Goal: Information Seeking & Learning: Learn about a topic

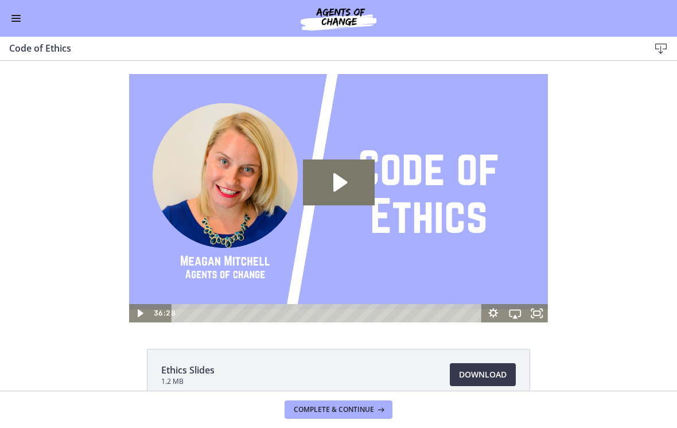
click at [14, 17] on button "Enable menu" at bounding box center [16, 18] width 14 height 14
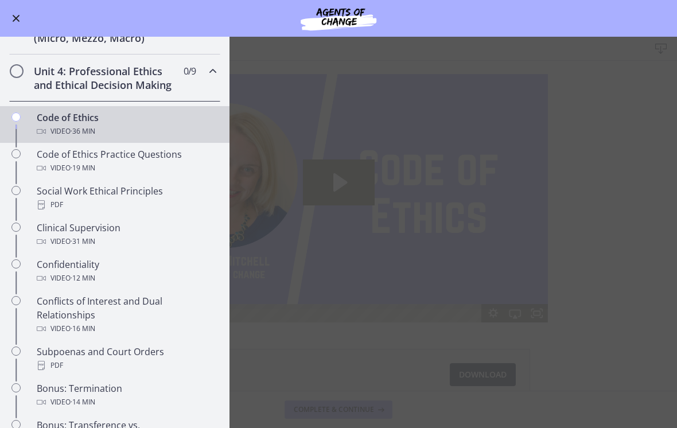
scroll to position [405, 0]
click at [480, 245] on main "Code of Ethics Download Enable fullscreen Ethics Slides 1.2 MB Download Opens i…" at bounding box center [338, 232] width 677 height 391
click at [611, 187] on main "Code of Ethics Download Enable fullscreen Ethics Slides 1.2 MB Download Opens i…" at bounding box center [338, 232] width 677 height 391
click at [52, 125] on div "Video · 36 min" at bounding box center [126, 131] width 179 height 14
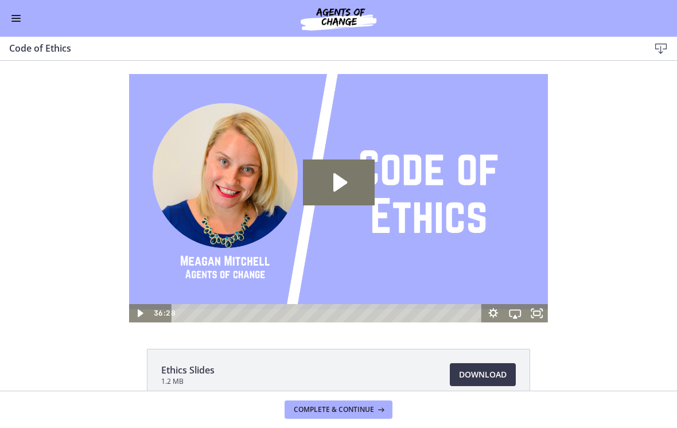
click at [356, 184] on icon "Play Video: cbe64g9t4o1cl02sihb0.mp4" at bounding box center [339, 183] width 72 height 46
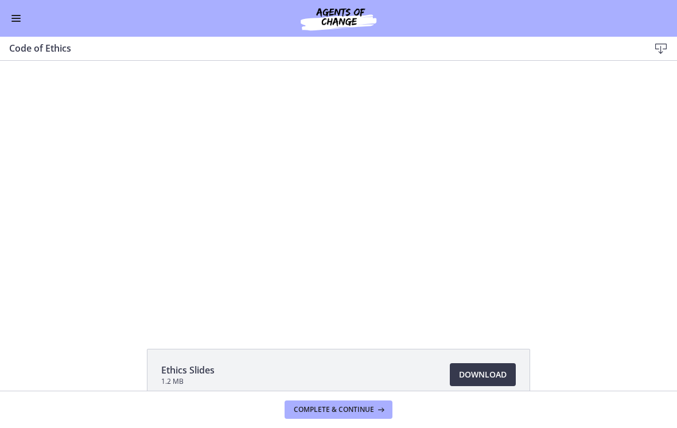
click at [351, 211] on div at bounding box center [338, 192] width 419 height 262
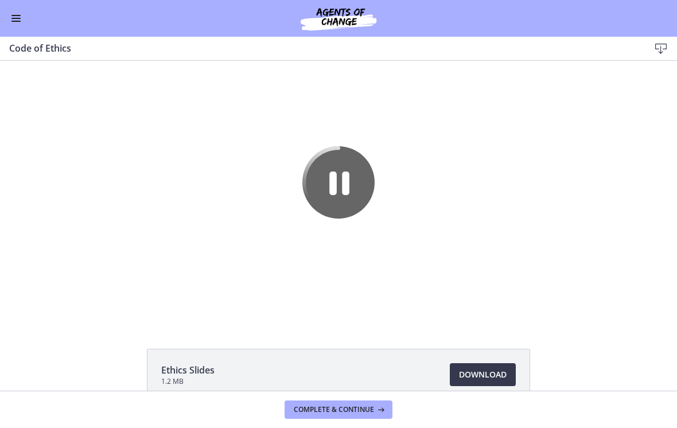
click at [347, 201] on icon "Pause" at bounding box center [338, 182] width 72 height 72
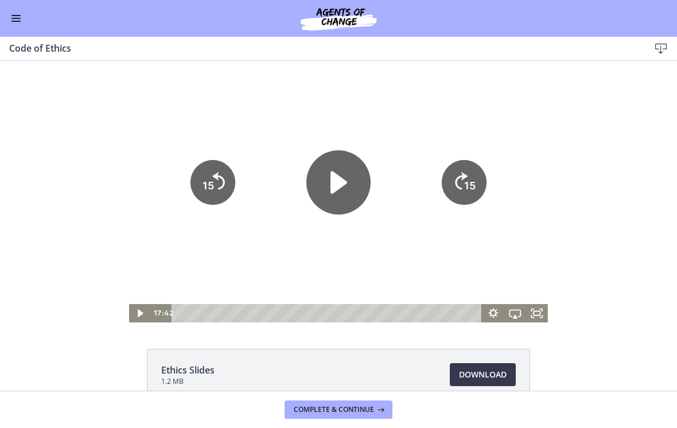
click at [336, 192] on icon "Play Video" at bounding box center [339, 182] width 64 height 64
click at [537, 313] on icon "Fullscreen" at bounding box center [537, 313] width 22 height 18
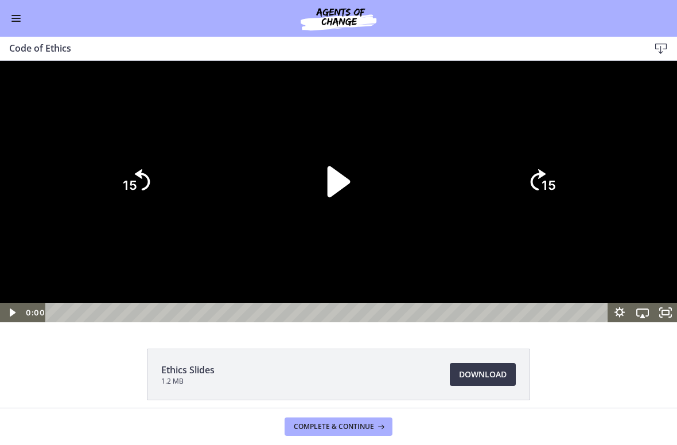
click at [343, 227] on icon "Play Video" at bounding box center [338, 182] width 89 height 89
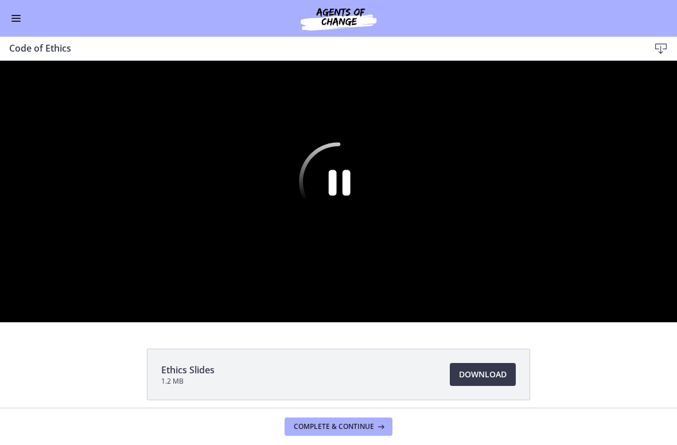
click at [428, 323] on div at bounding box center [338, 192] width 677 height 262
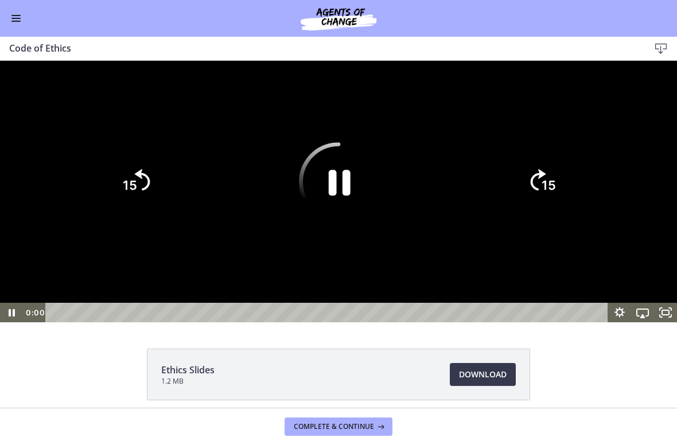
click at [665, 323] on icon "Unfullscreen" at bounding box center [665, 313] width 23 height 20
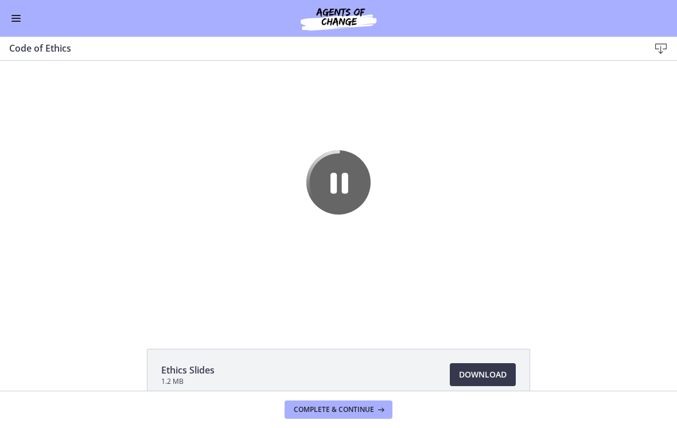
click at [347, 187] on icon "Pause" at bounding box center [339, 182] width 64 height 64
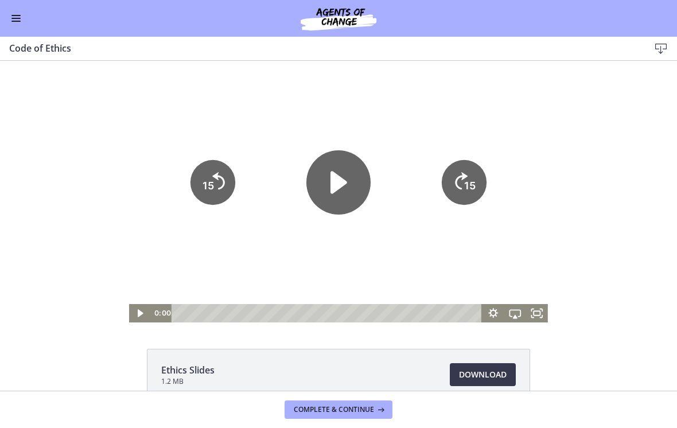
click at [22, 17] on button "Enable menu" at bounding box center [16, 18] width 14 height 14
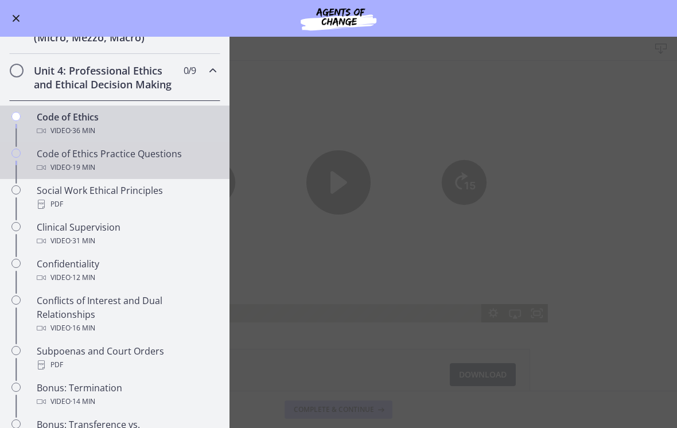
click at [64, 156] on div "Code of Ethics Practice Questions Video · 19 min" at bounding box center [126, 161] width 179 height 28
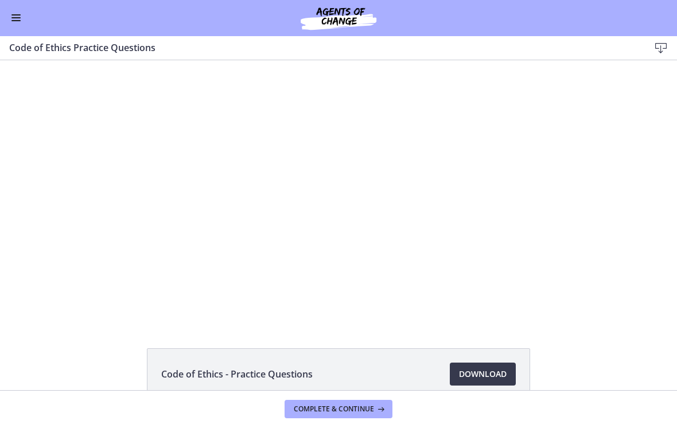
click at [12, 17] on button "Enable menu" at bounding box center [16, 18] width 14 height 14
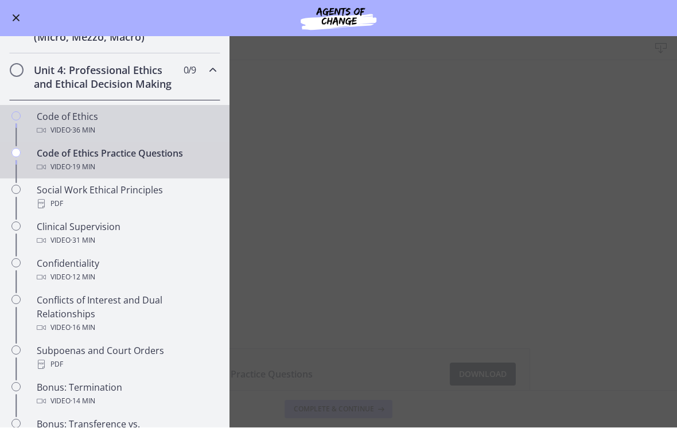
click at [64, 121] on div "Code of Ethics Video · 36 min" at bounding box center [126, 124] width 179 height 28
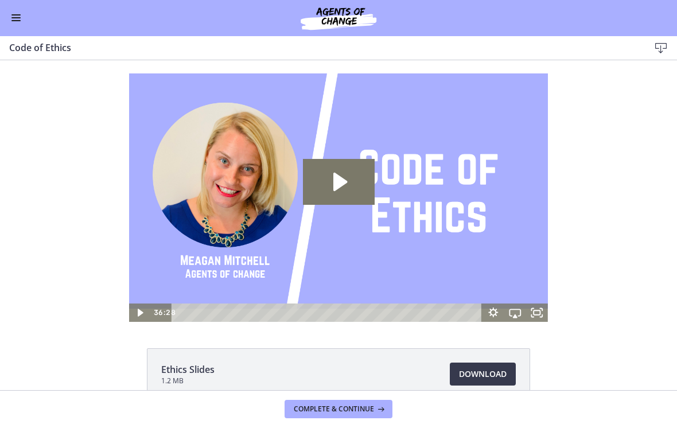
click at [346, 187] on icon "Play Video: cbe64g9t4o1cl02sihb0.mp4" at bounding box center [339, 182] width 72 height 46
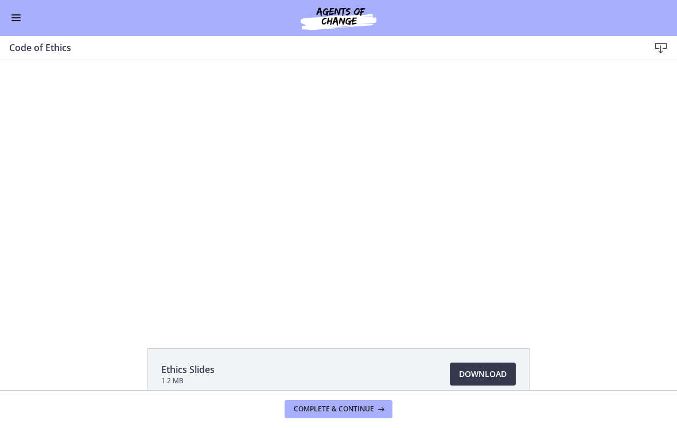
click at [387, 232] on div at bounding box center [338, 191] width 419 height 262
click at [460, 273] on div at bounding box center [338, 191] width 419 height 262
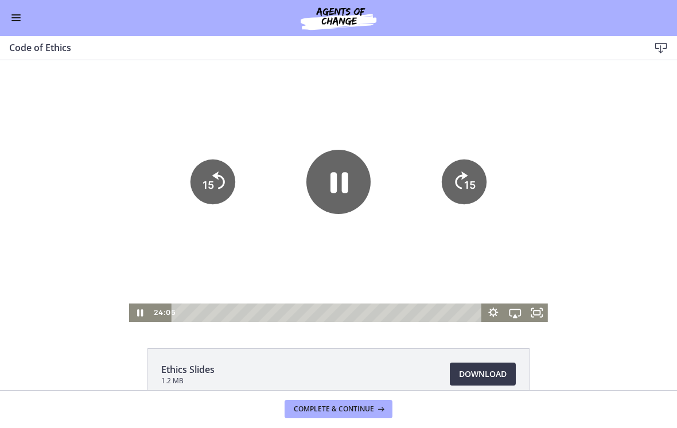
click at [493, 307] on icon "Show settings menu" at bounding box center [494, 313] width 22 height 18
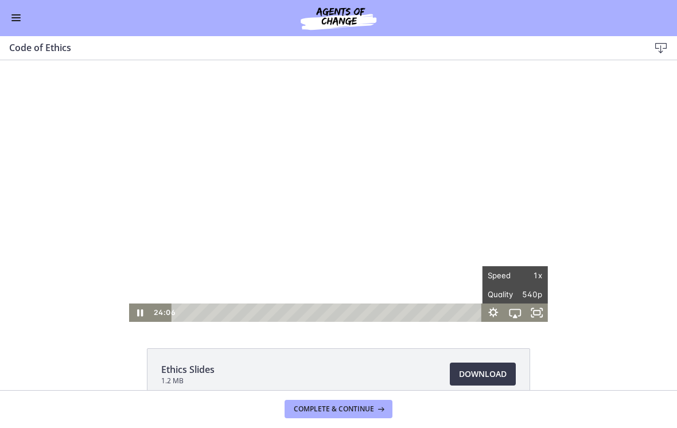
click at [511, 272] on span "Speed" at bounding box center [502, 275] width 28 height 18
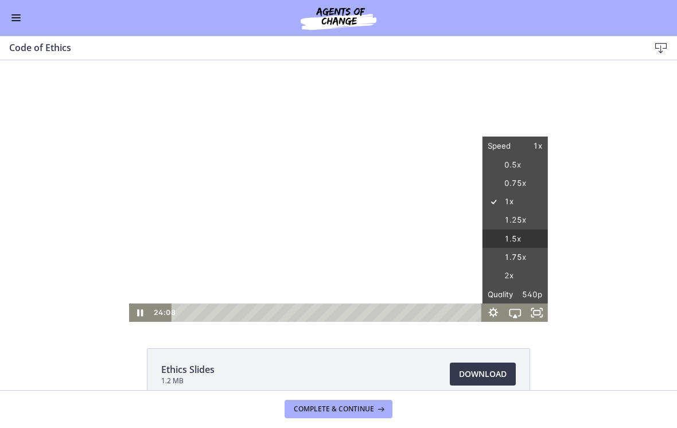
click at [512, 234] on label "1.5x" at bounding box center [515, 240] width 65 height 20
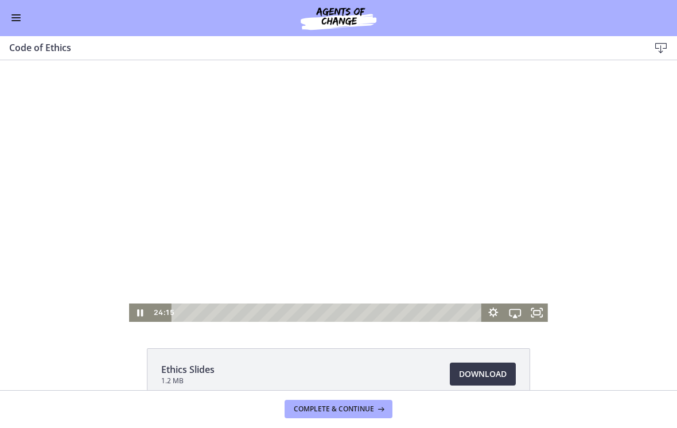
click at [483, 224] on div at bounding box center [338, 191] width 419 height 262
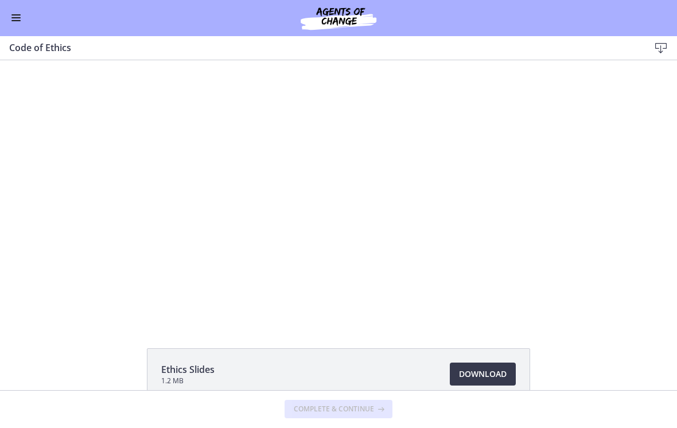
click at [467, 212] on div at bounding box center [338, 191] width 419 height 262
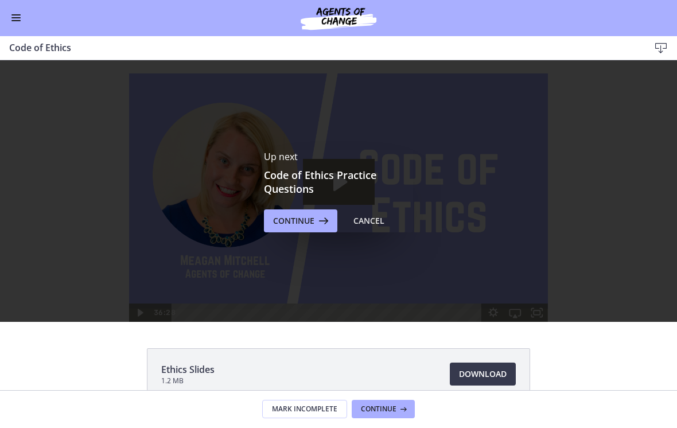
click at [288, 218] on span "Continue" at bounding box center [293, 222] width 41 height 14
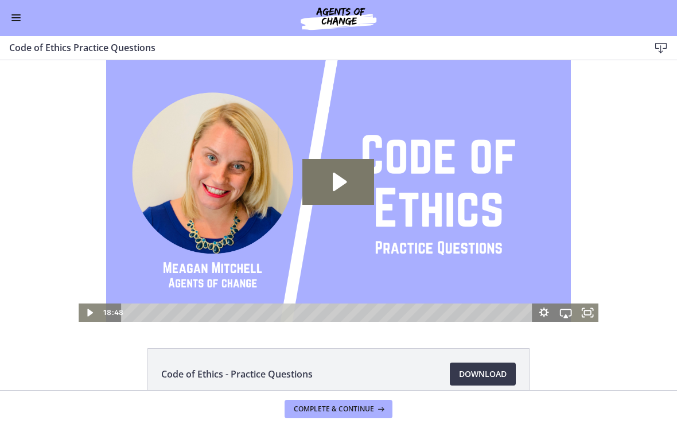
click at [350, 183] on icon "Play Video: cbe66putov91j64ic120.mp4" at bounding box center [338, 182] width 72 height 46
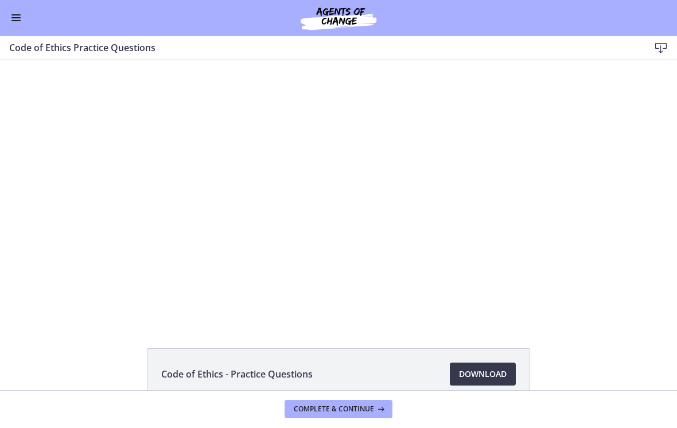
click at [502, 219] on div at bounding box center [339, 191] width 520 height 262
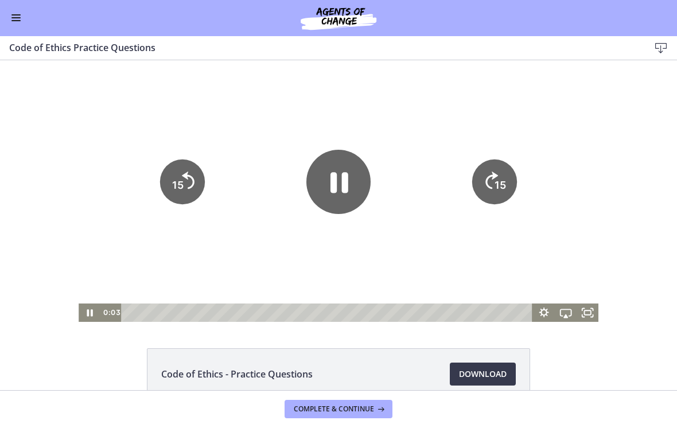
click at [545, 314] on icon "Show settings menu" at bounding box center [544, 313] width 22 height 18
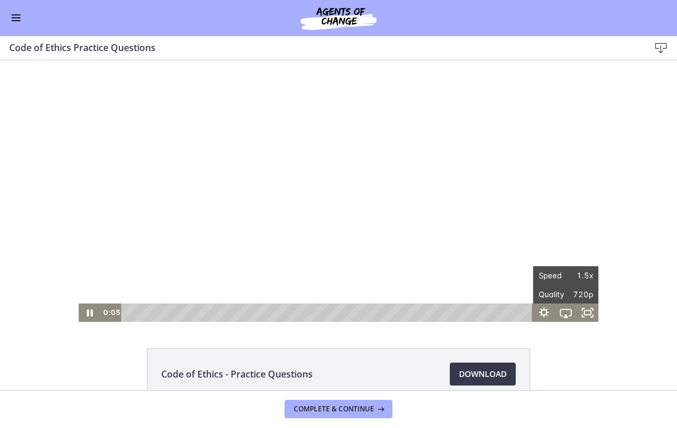
click at [514, 214] on div at bounding box center [339, 191] width 520 height 262
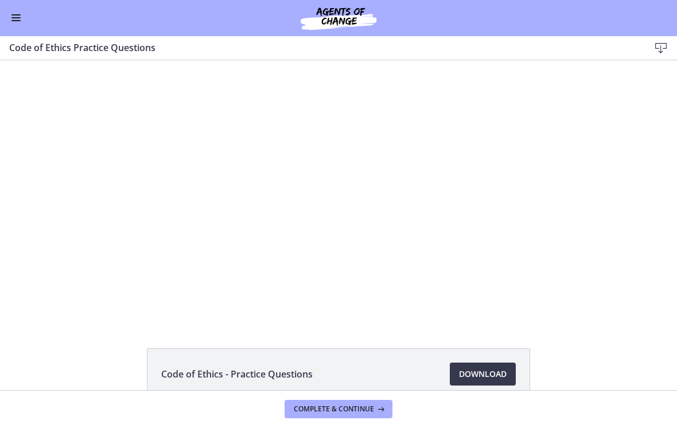
click at [526, 266] on div at bounding box center [339, 191] width 520 height 262
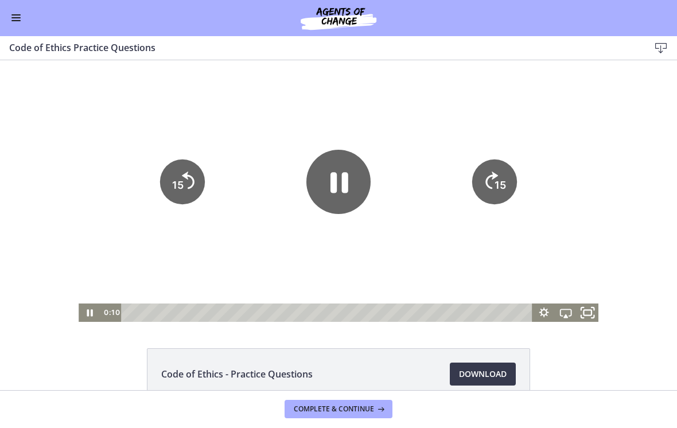
click at [591, 313] on rect "Fullscreen" at bounding box center [588, 312] width 8 height 5
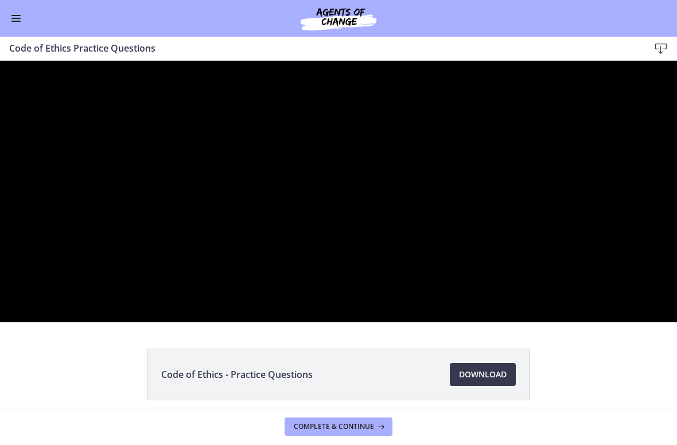
click at [545, 312] on div at bounding box center [338, 192] width 677 height 262
click at [149, 323] on div at bounding box center [338, 192] width 677 height 262
click at [294, 323] on div at bounding box center [338, 192] width 677 height 262
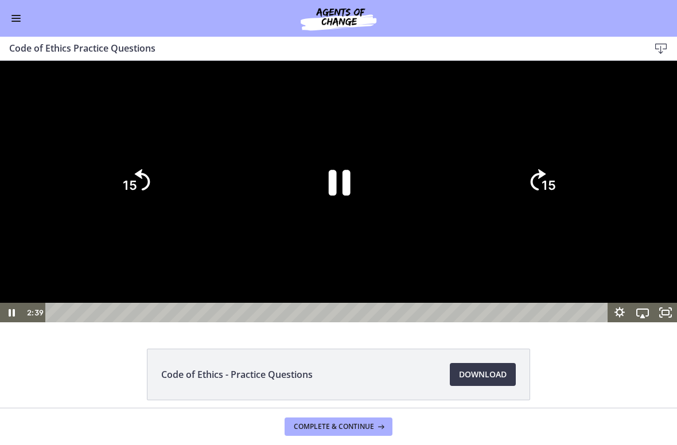
click at [339, 222] on icon "Pause" at bounding box center [338, 181] width 79 height 79
click at [269, 323] on div at bounding box center [338, 192] width 677 height 262
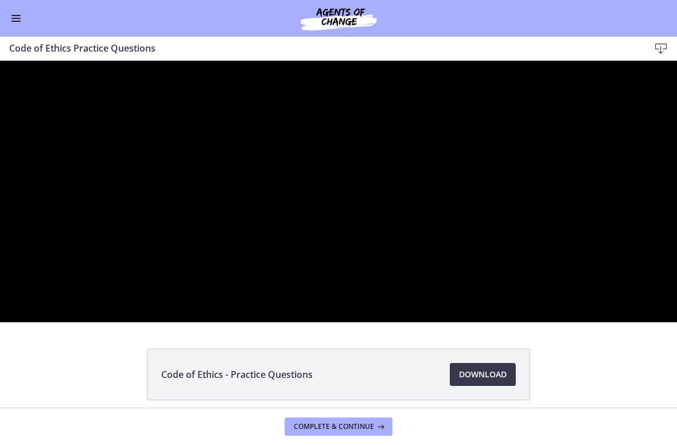
click at [290, 323] on div at bounding box center [338, 192] width 677 height 262
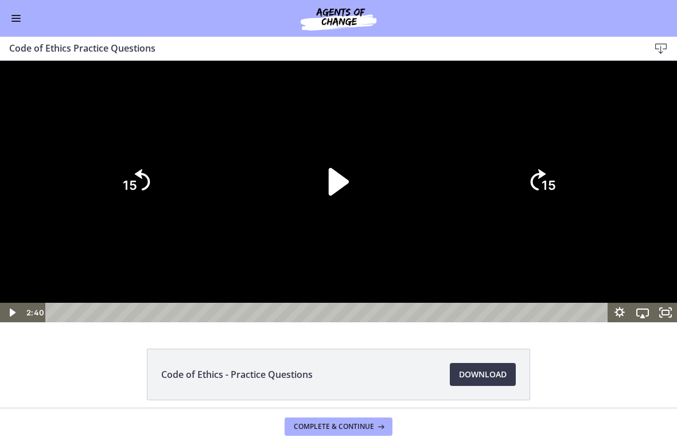
click at [335, 196] on icon "Play Video" at bounding box center [339, 182] width 20 height 28
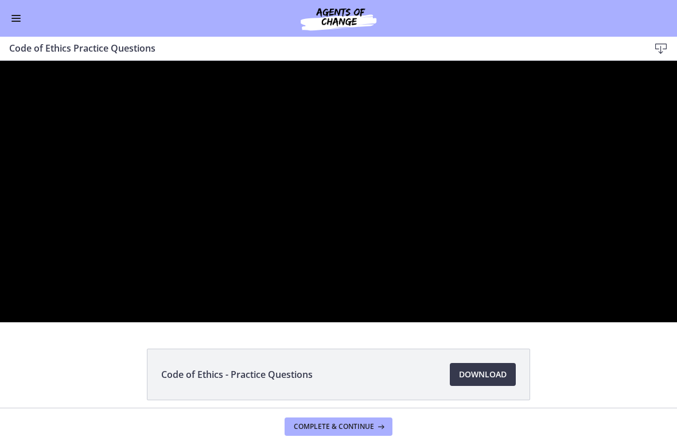
click at [285, 323] on div at bounding box center [338, 192] width 677 height 262
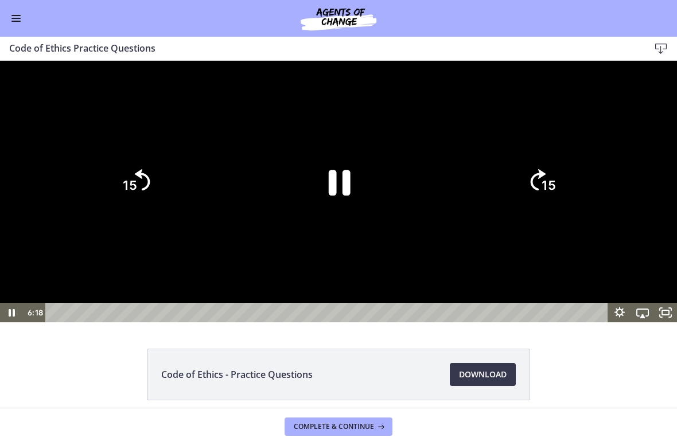
click at [341, 222] on icon "Pause" at bounding box center [338, 181] width 79 height 79
click at [288, 323] on div at bounding box center [338, 192] width 677 height 262
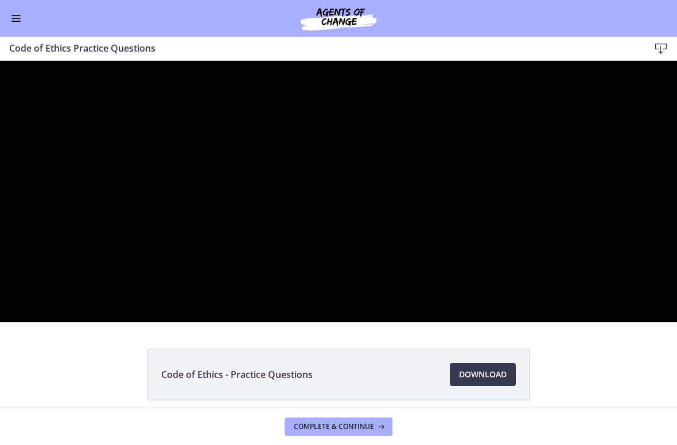
click at [249, 323] on div at bounding box center [338, 192] width 677 height 262
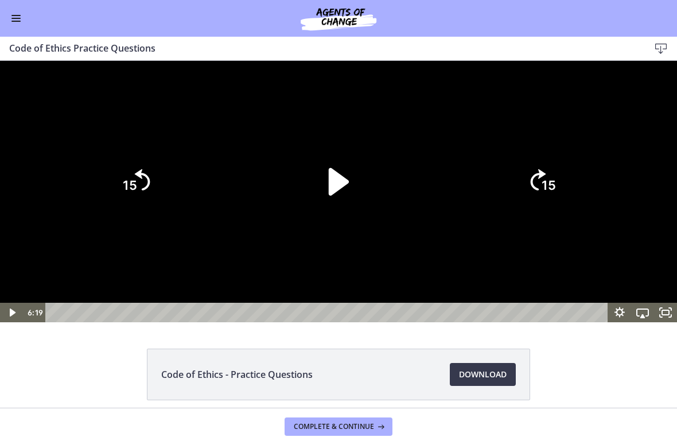
click at [335, 196] on icon "Play Video" at bounding box center [339, 182] width 20 height 28
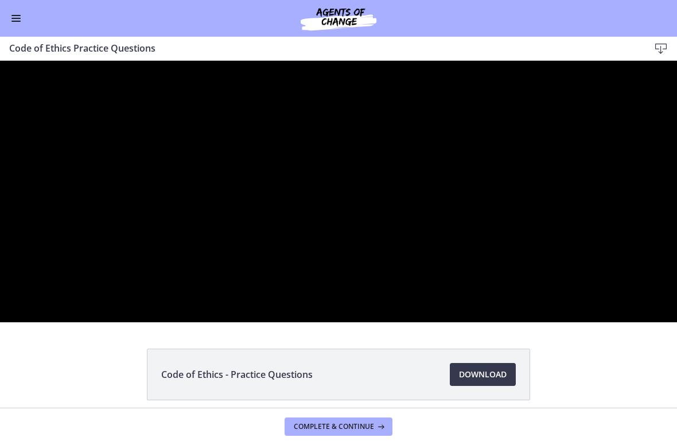
click at [290, 323] on div at bounding box center [338, 192] width 677 height 262
click at [303, 323] on div at bounding box center [338, 192] width 677 height 262
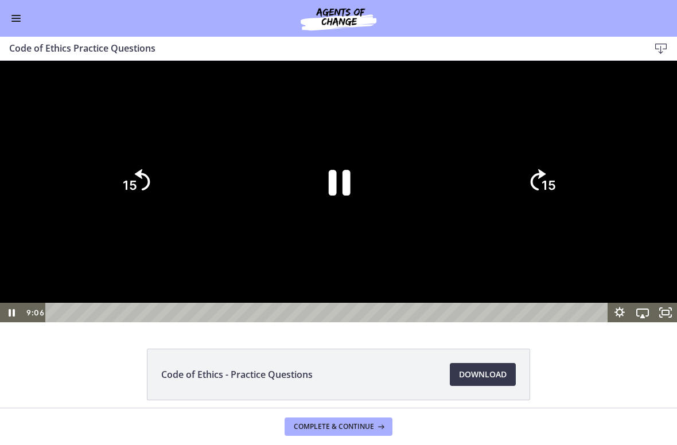
click at [336, 196] on icon "Pause" at bounding box center [340, 183] width 22 height 26
click at [284, 323] on div at bounding box center [338, 192] width 677 height 262
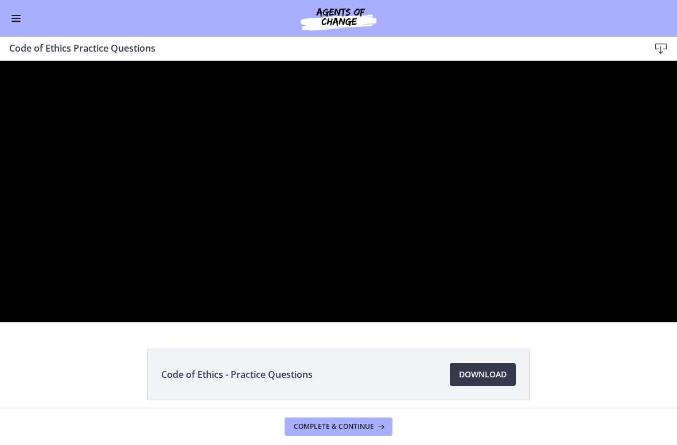
click at [295, 323] on div at bounding box center [338, 192] width 677 height 262
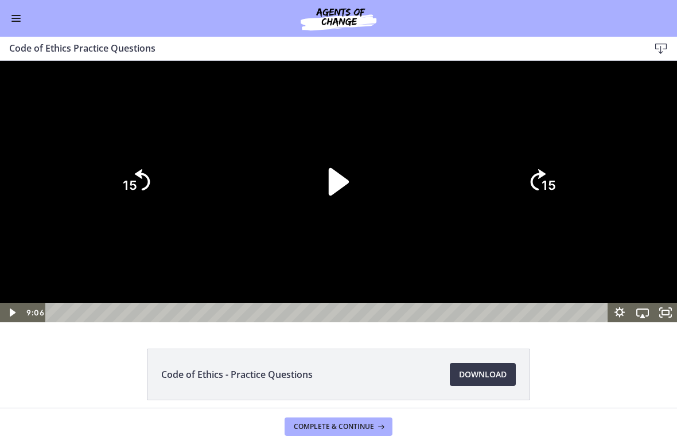
click at [335, 196] on icon "Play Video" at bounding box center [339, 182] width 20 height 28
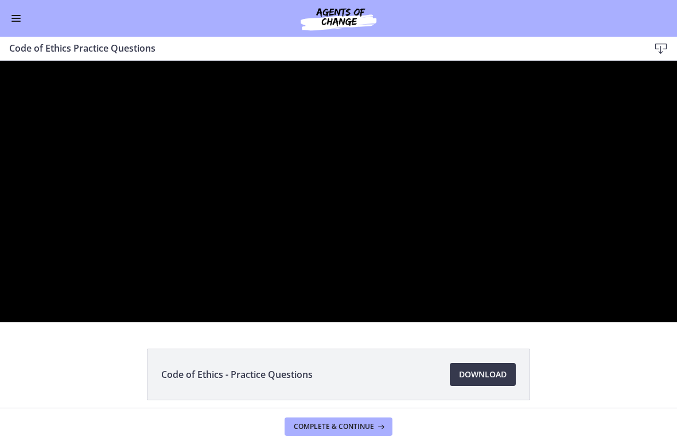
click at [293, 323] on div at bounding box center [338, 192] width 677 height 262
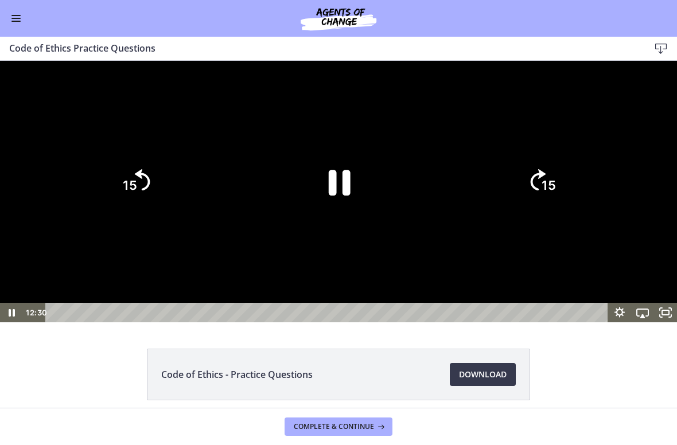
click at [327, 222] on icon "Pause" at bounding box center [338, 181] width 79 height 79
click at [251, 323] on div at bounding box center [338, 192] width 677 height 262
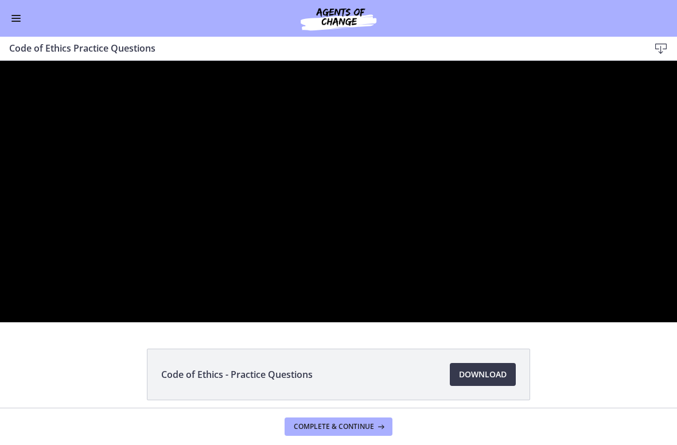
click at [313, 323] on div at bounding box center [338, 192] width 677 height 262
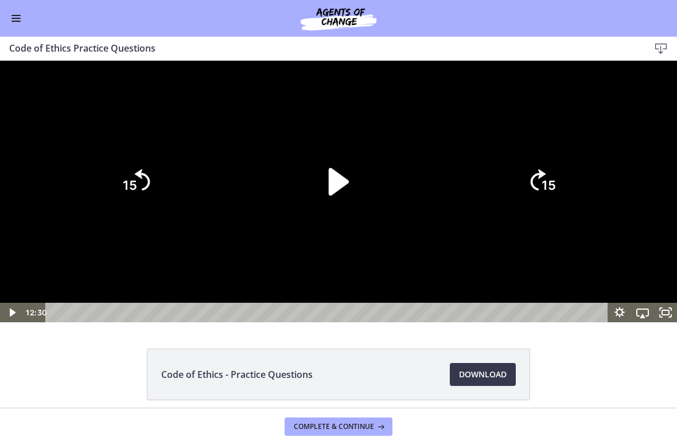
click at [338, 196] on icon "Play Video" at bounding box center [339, 182] width 20 height 28
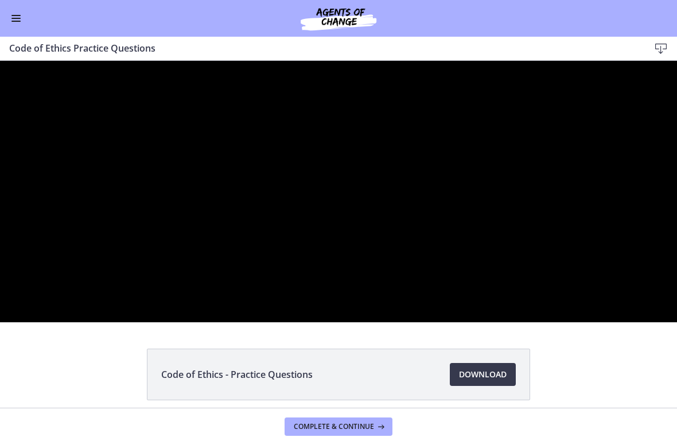
click at [386, 323] on div at bounding box center [338, 192] width 677 height 262
click at [337, 227] on icon "Pause" at bounding box center [338, 182] width 89 height 89
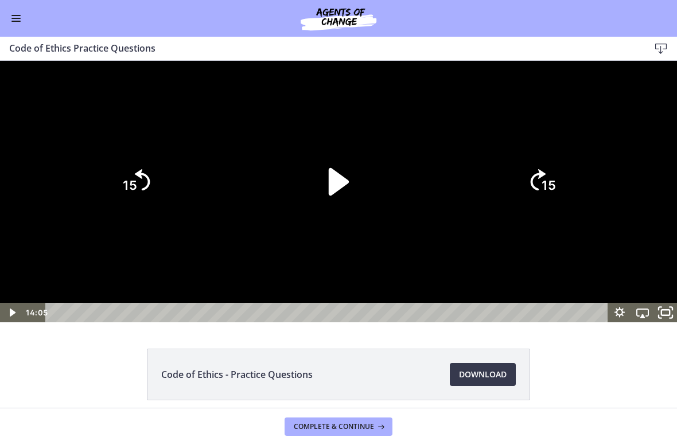
click at [663, 325] on icon "Unfullscreen" at bounding box center [666, 313] width 28 height 24
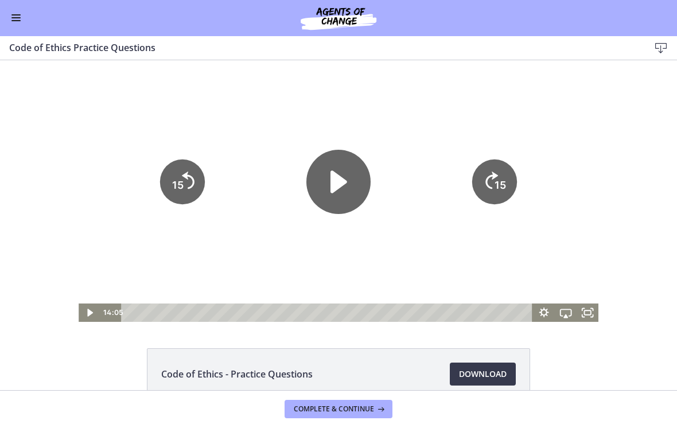
click at [334, 183] on icon "Play Video" at bounding box center [339, 181] width 17 height 22
click at [338, 189] on icon "Pause" at bounding box center [339, 182] width 64 height 64
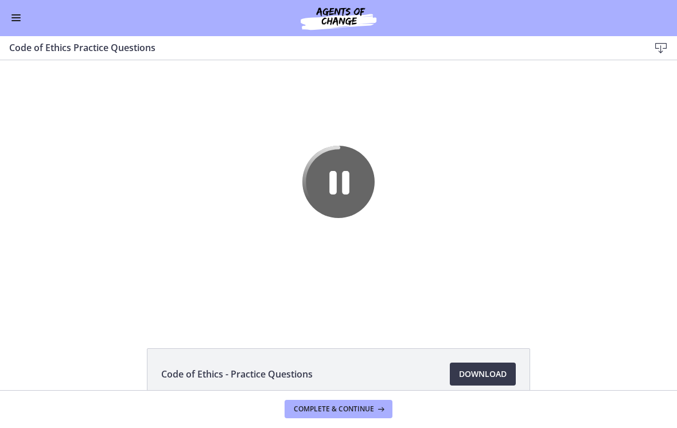
click at [342, 175] on icon "Pause" at bounding box center [338, 182] width 72 height 72
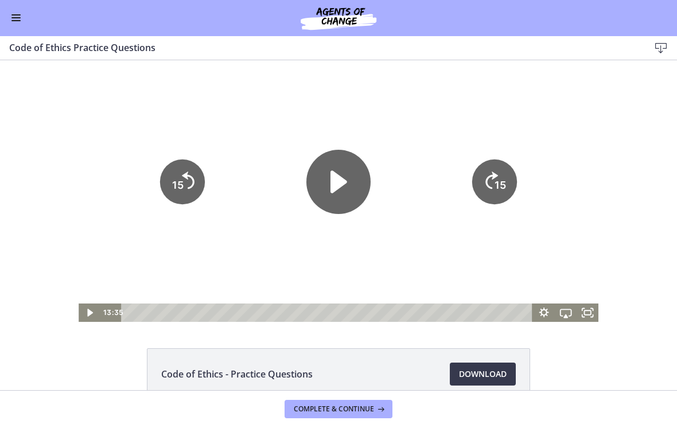
click at [344, 185] on icon "Play Video" at bounding box center [339, 182] width 64 height 64
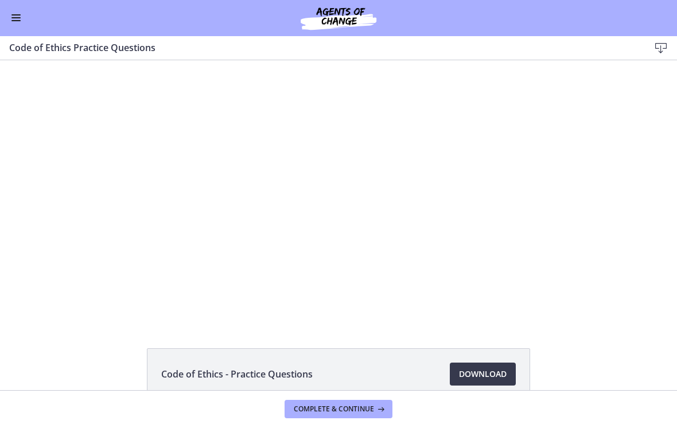
click at [313, 226] on div at bounding box center [339, 191] width 520 height 262
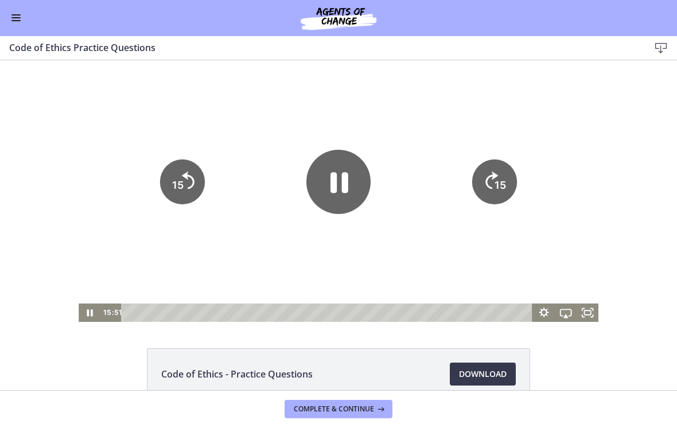
click at [339, 189] on icon "Pause" at bounding box center [339, 182] width 64 height 64
click at [328, 195] on icon "Play Video" at bounding box center [339, 182] width 64 height 64
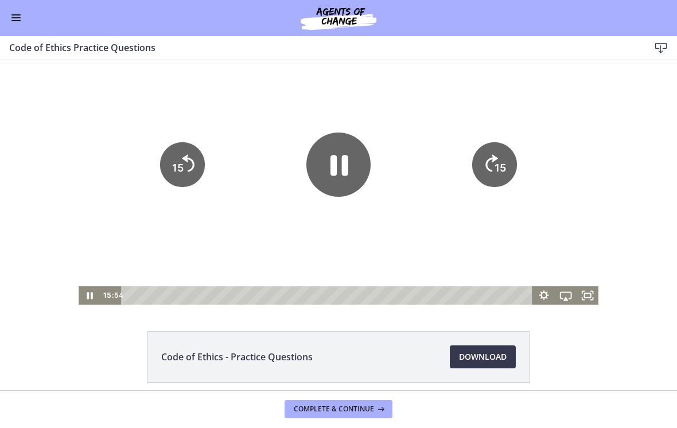
scroll to position [18, 0]
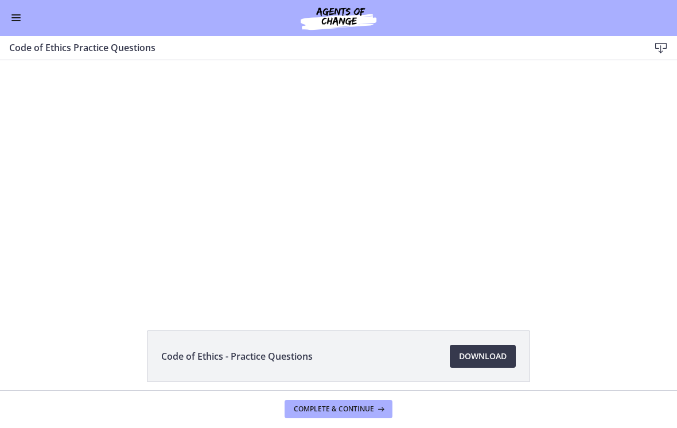
click at [371, 258] on div at bounding box center [339, 173] width 520 height 262
click at [316, 415] on button "Complete & continue" at bounding box center [339, 410] width 108 height 18
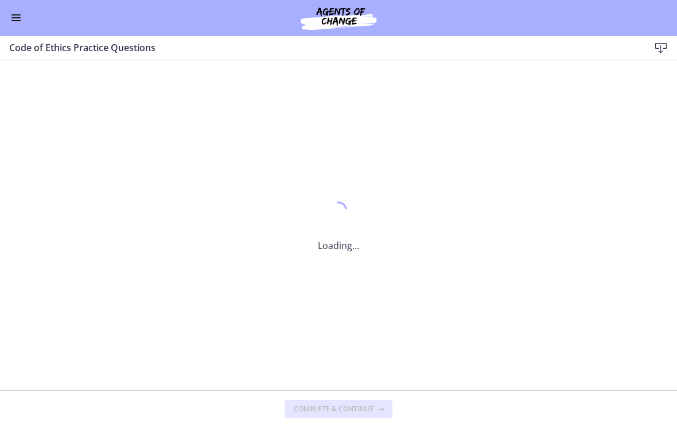
scroll to position [0, 0]
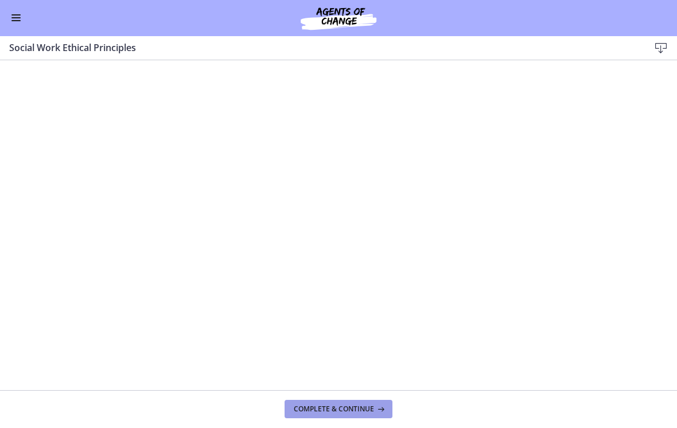
click at [351, 416] on button "Complete & continue" at bounding box center [339, 410] width 108 height 18
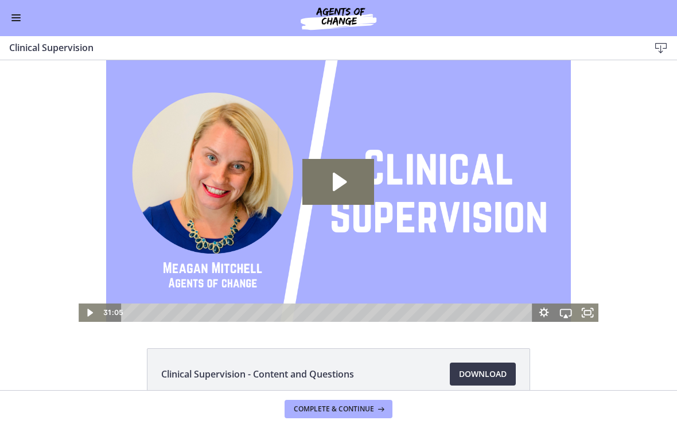
click at [12, 18] on button "Enable menu" at bounding box center [16, 18] width 14 height 14
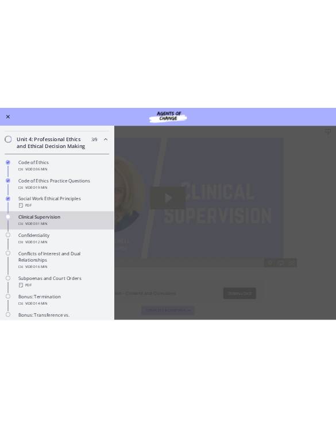
scroll to position [410, 0]
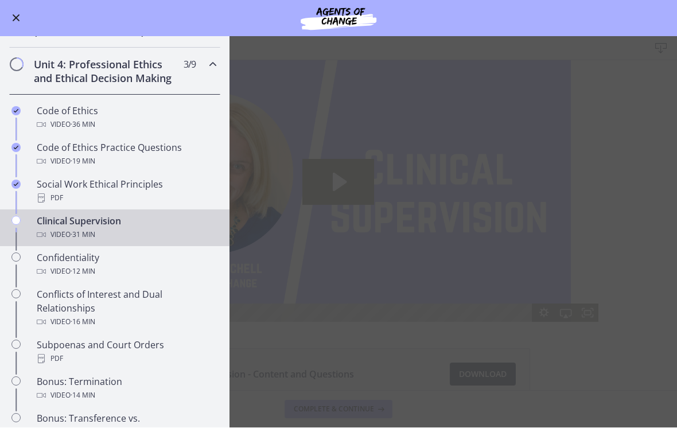
click at [606, 241] on main "Clinical Supervision Download Enable fullscreen Clinical Supervision - Content …" at bounding box center [338, 232] width 677 height 391
click at [22, 18] on button "Enable menu" at bounding box center [16, 18] width 14 height 14
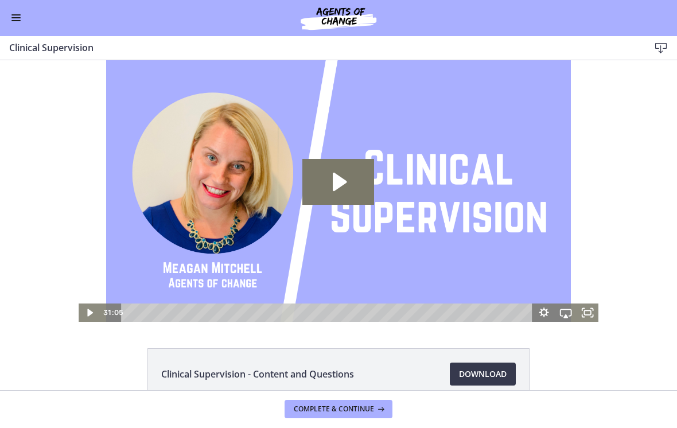
click at [345, 174] on icon "Play Video: cbe69t1t4o1cl02sihgg.mp4" at bounding box center [338, 182] width 72 height 46
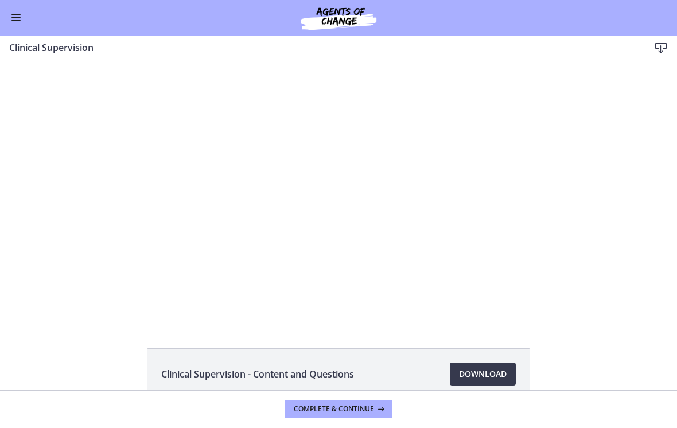
click at [543, 290] on div at bounding box center [339, 191] width 520 height 262
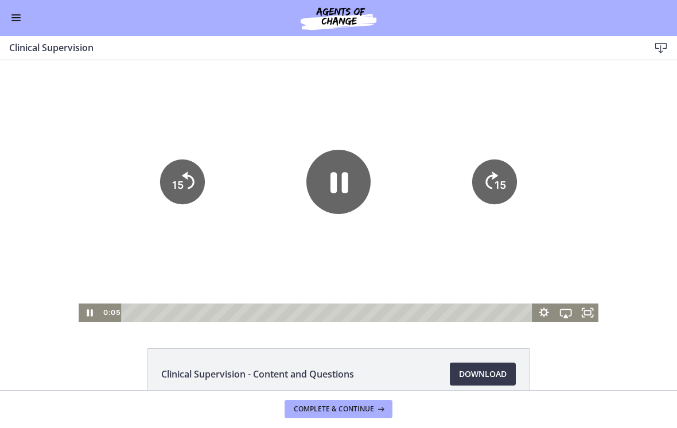
click at [547, 314] on icon "Show settings menu" at bounding box center [545, 313] width 10 height 10
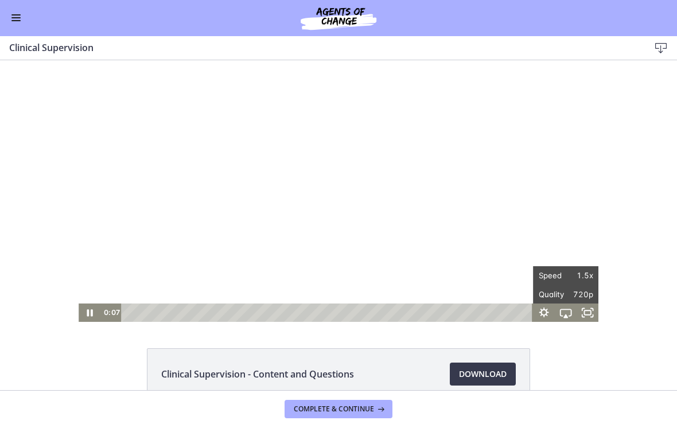
click at [535, 233] on div at bounding box center [339, 191] width 520 height 262
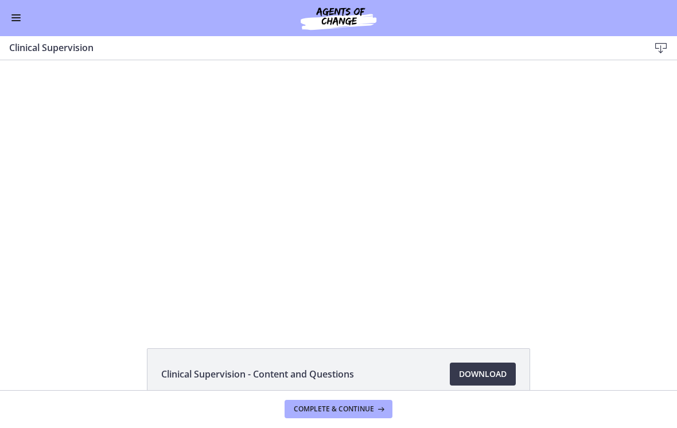
click at [334, 190] on div at bounding box center [339, 191] width 520 height 262
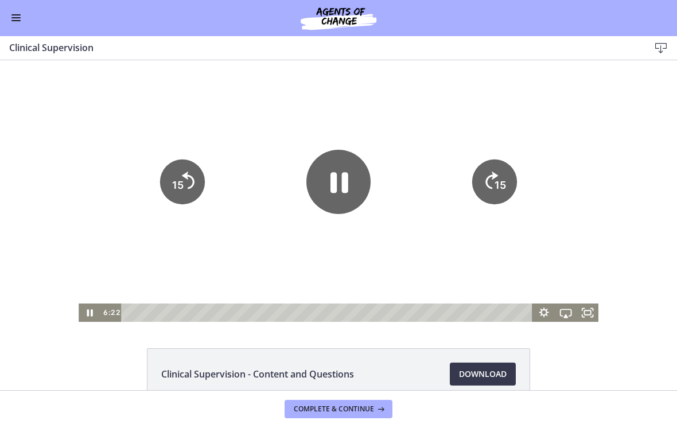
click at [325, 181] on icon "Pause" at bounding box center [339, 182] width 64 height 64
